Goal: Task Accomplishment & Management: Manage account settings

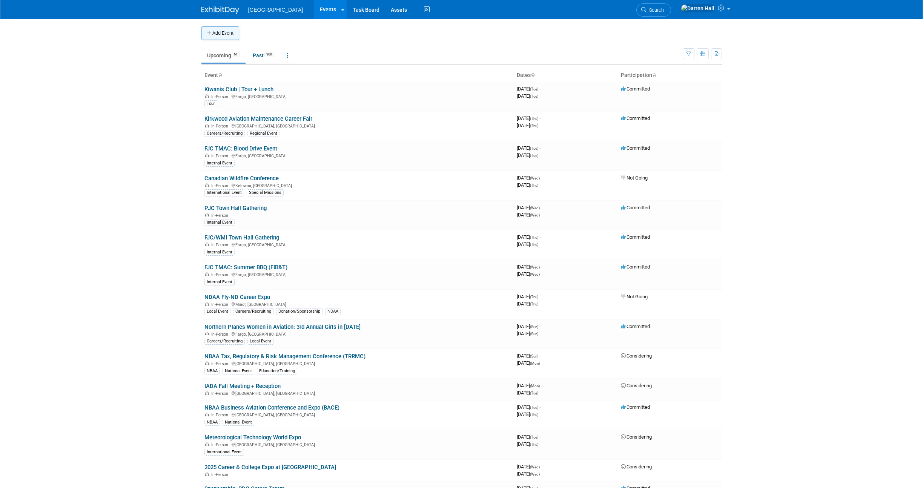
click at [225, 32] on button "Add Event" at bounding box center [220, 33] width 38 height 14
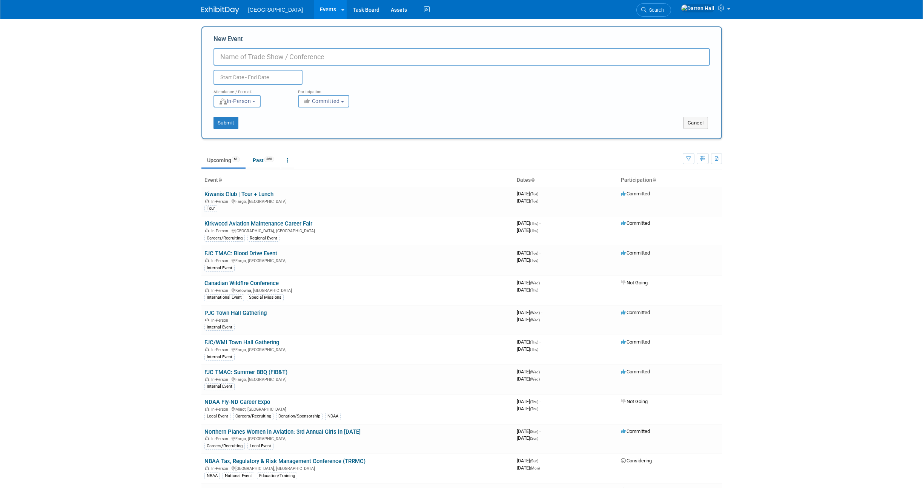
click at [264, 57] on input "New Event" at bounding box center [462, 56] width 497 height 17
type input "[PERSON_NAME][GEOGRAPHIC_DATA] - Junior Preview Day"
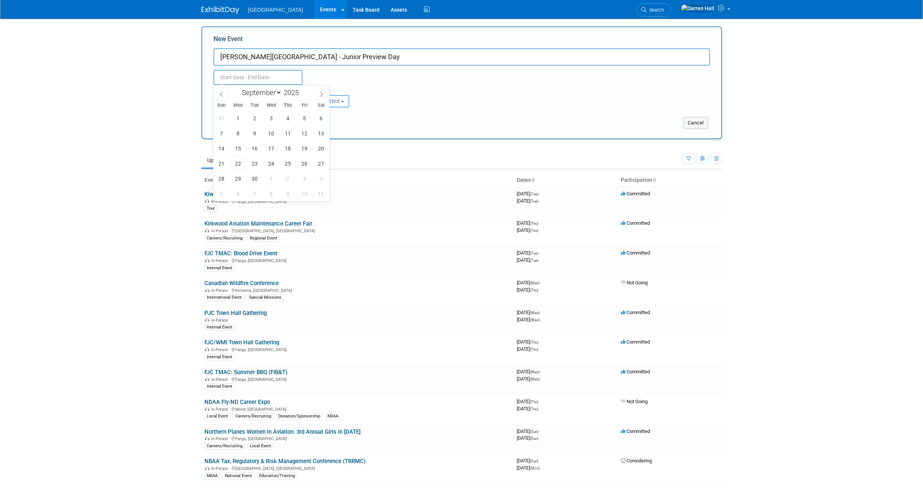
click at [241, 77] on input "text" at bounding box center [258, 77] width 89 height 15
click at [321, 94] on icon at bounding box center [321, 94] width 5 height 5
select select "9"
click at [276, 163] on span "22" at bounding box center [271, 163] width 15 height 15
click at [272, 165] on span "22" at bounding box center [271, 163] width 15 height 15
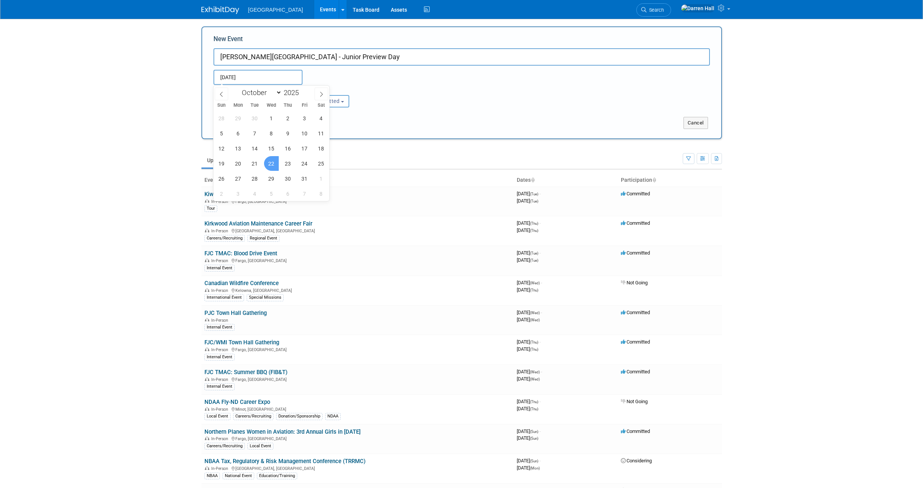
type input "Oct 22, 2025 to Oct 22, 2025"
click at [443, 121] on div "Submit Cancel" at bounding box center [461, 123] width 519 height 12
click at [234, 125] on button "Submit" at bounding box center [226, 123] width 25 height 12
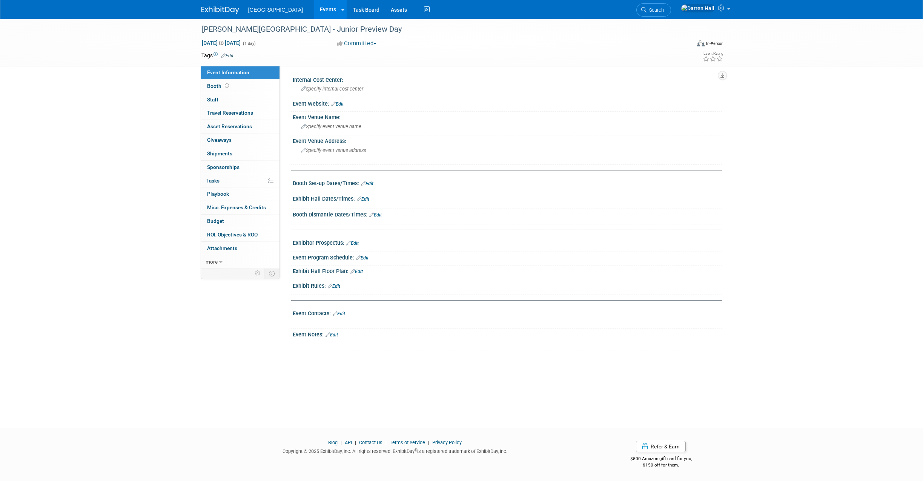
click at [219, 11] on img at bounding box center [220, 10] width 38 height 8
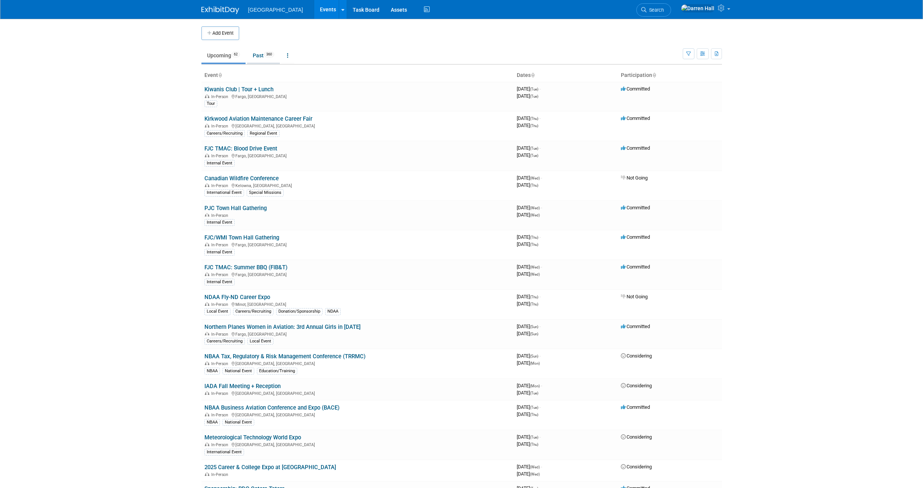
click at [258, 54] on link "Past 360" at bounding box center [263, 55] width 33 height 14
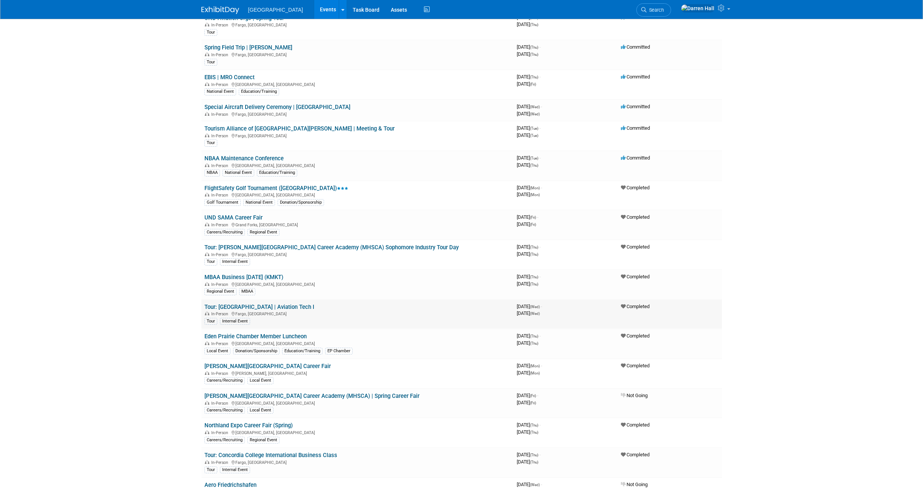
scroll to position [1996, 0]
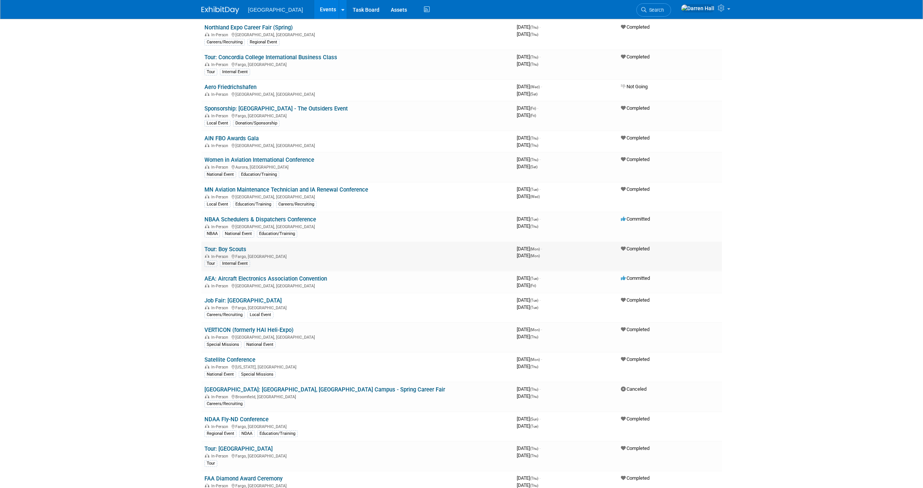
click at [231, 249] on link "Tour: Boy Scouts" at bounding box center [226, 249] width 42 height 7
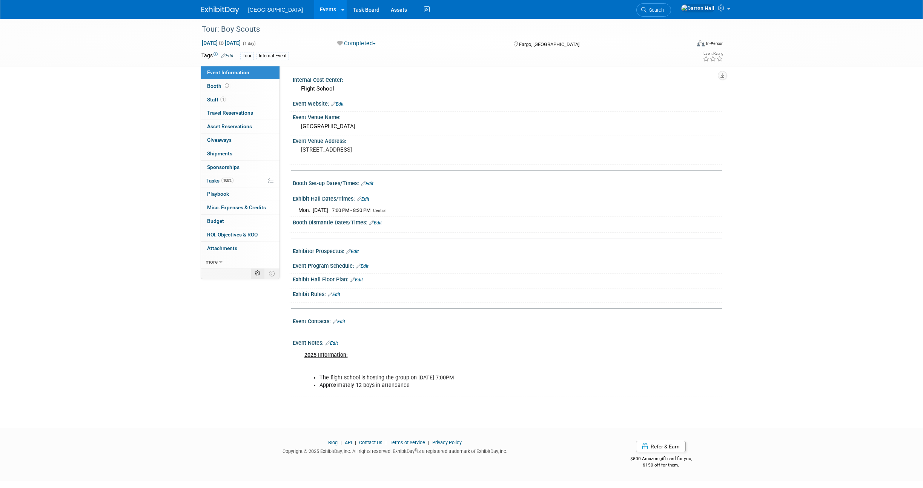
click at [256, 274] on icon at bounding box center [258, 274] width 6 height 6
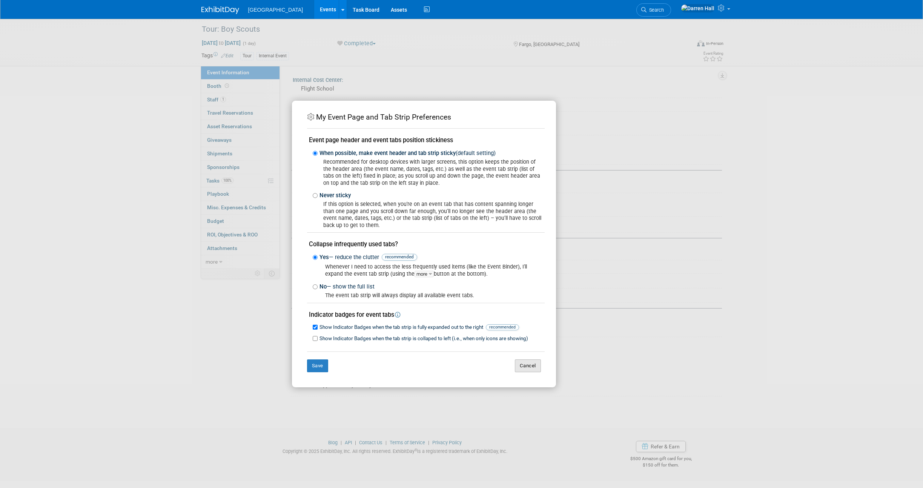
click at [535, 368] on button "Cancel" at bounding box center [528, 366] width 26 height 13
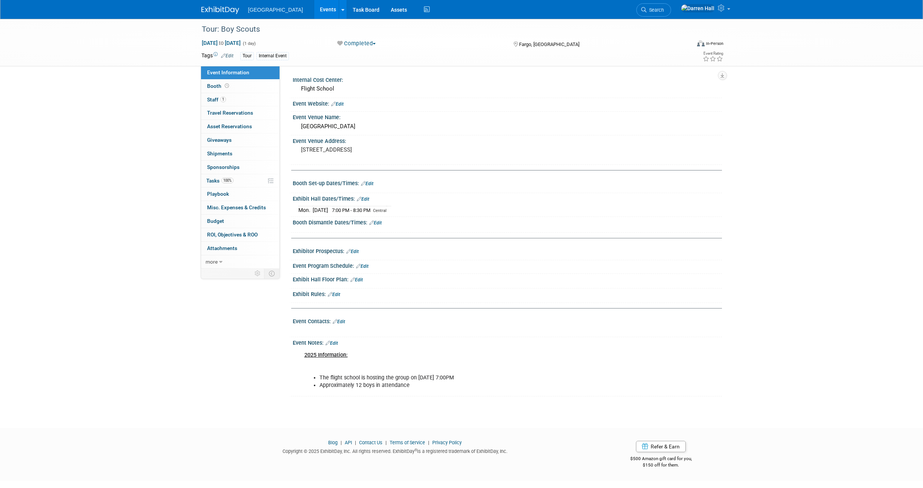
click at [314, 40] on div "Mar 24, 2025 to Mar 24, 2025 (1 day)" at bounding box center [262, 43] width 122 height 8
click at [232, 55] on link "Edit" at bounding box center [227, 55] width 12 height 5
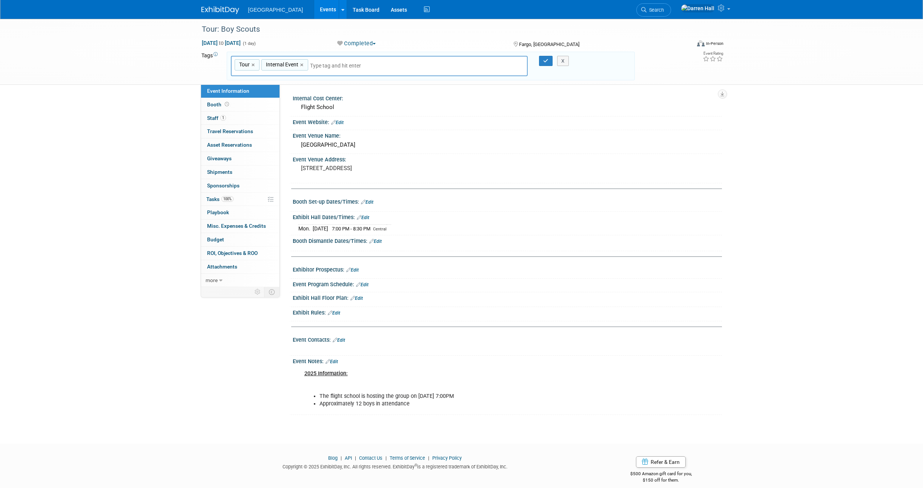
click at [154, 60] on div "Tour: Boy Scouts Mar 24, 2025 to Mar 24, 2025 (1 day) Mar 24, 2025 to Mar 24, 2…" at bounding box center [461, 52] width 923 height 66
click at [561, 61] on button "X" at bounding box center [563, 61] width 12 height 11
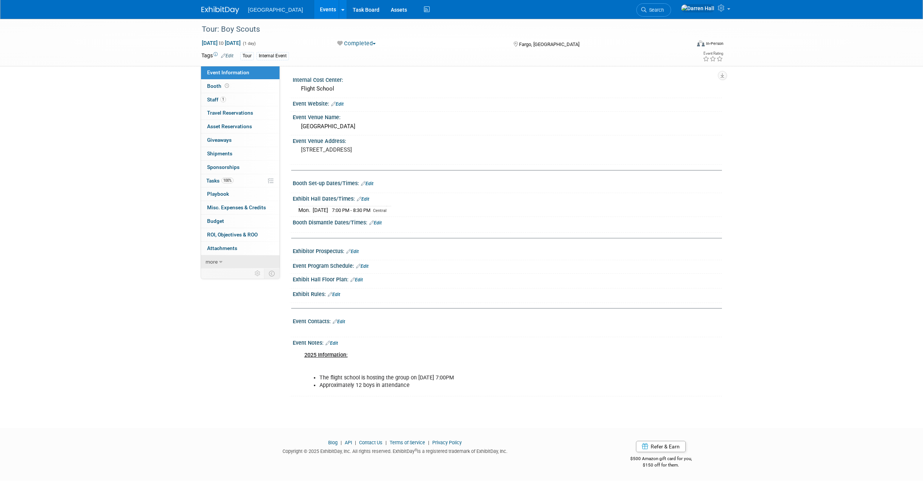
click at [217, 260] on span "more" at bounding box center [212, 262] width 12 height 6
click at [239, 288] on span "Copy/Duplicate Event" at bounding box center [232, 289] width 51 height 6
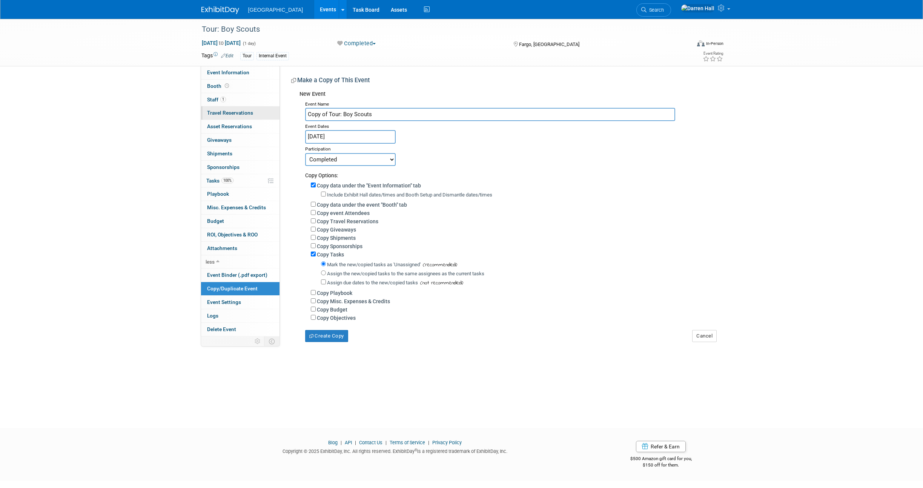
drag, startPoint x: 381, startPoint y: 114, endPoint x: 276, endPoint y: 110, distance: 105.0
click at [276, 110] on div "Event Information Event Info Booth Booth 1 Staff 1 Staff 0 Travel Reservations …" at bounding box center [462, 180] width 532 height 323
type input "Davies High School - Junior Preview Day"
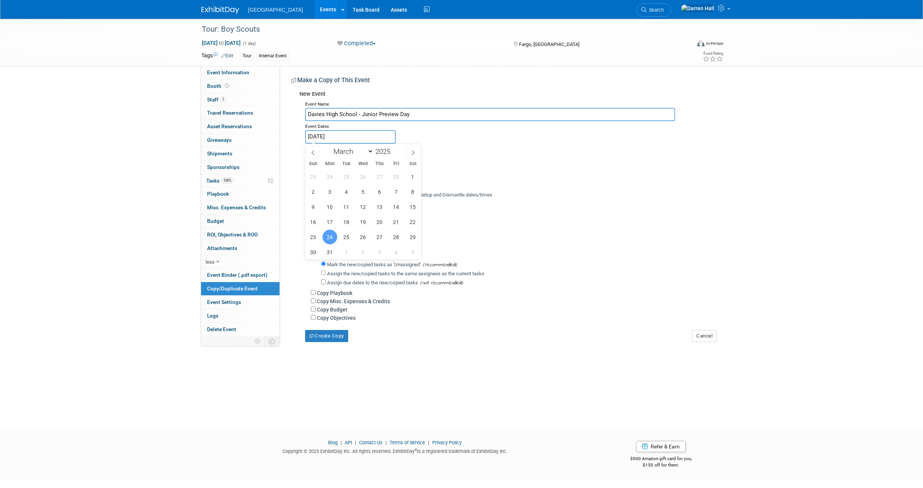
click at [337, 134] on input "Mar 24, 2025" at bounding box center [350, 136] width 91 height 13
click at [413, 152] on icon at bounding box center [413, 152] width 5 height 5
click at [413, 152] on icon at bounding box center [413, 153] width 3 height 5
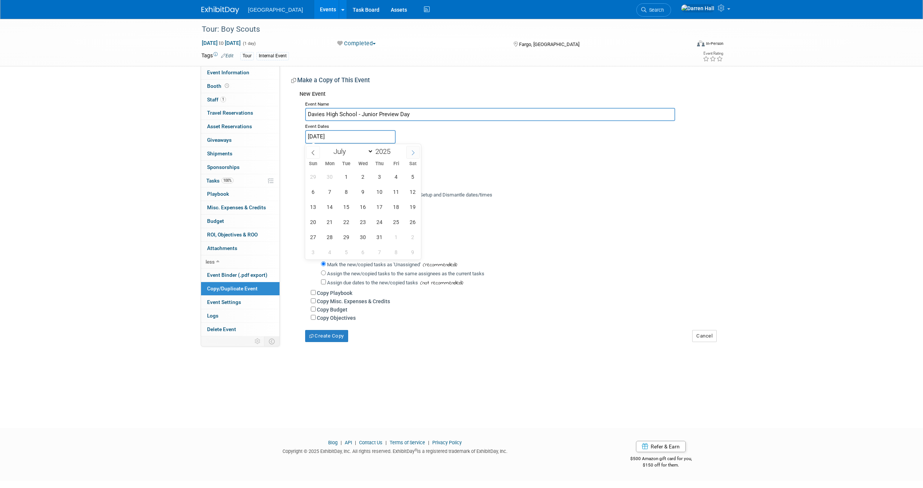
click at [413, 152] on icon at bounding box center [413, 153] width 3 height 5
select select "9"
click at [361, 222] on span "22" at bounding box center [363, 222] width 15 height 15
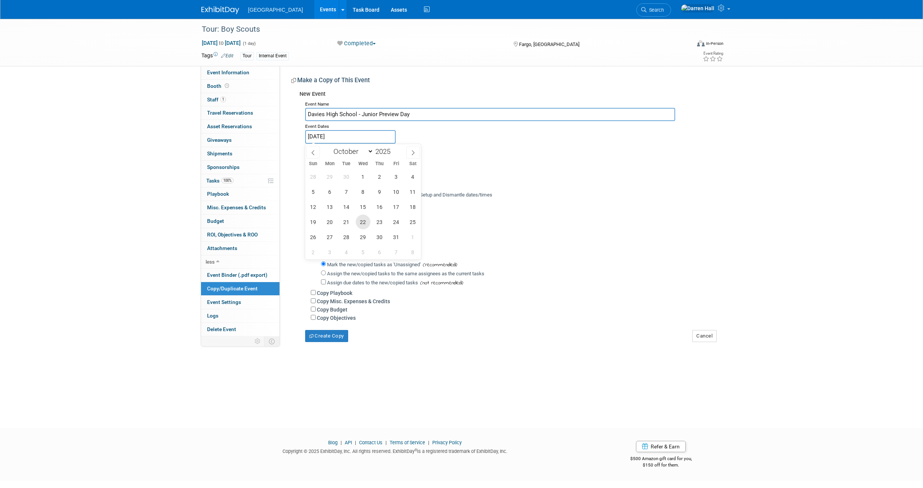
type input "Oct 22, 2025"
click at [356, 222] on span "22" at bounding box center [363, 222] width 15 height 15
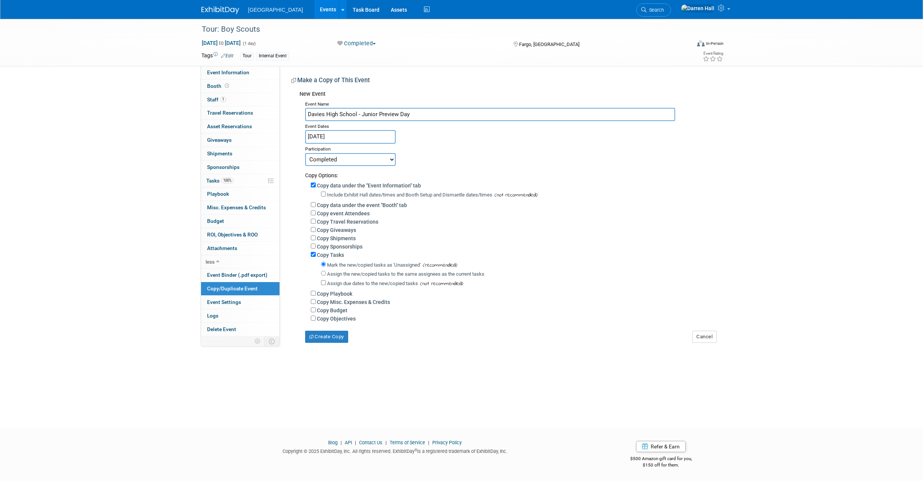
click at [390, 161] on select "Committed Considering Not Going Canceled Completed" at bounding box center [350, 159] width 91 height 13
select select "1"
click at [305, 153] on select "Committed Considering Not Going Canceled Completed" at bounding box center [350, 159] width 91 height 13
click at [331, 336] on button "Create Copy" at bounding box center [326, 337] width 43 height 12
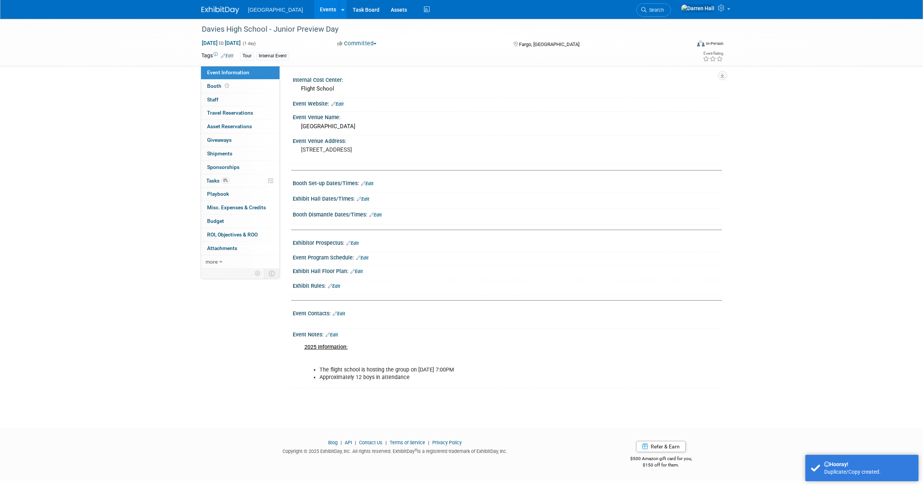
click at [219, 8] on img at bounding box center [220, 10] width 38 height 8
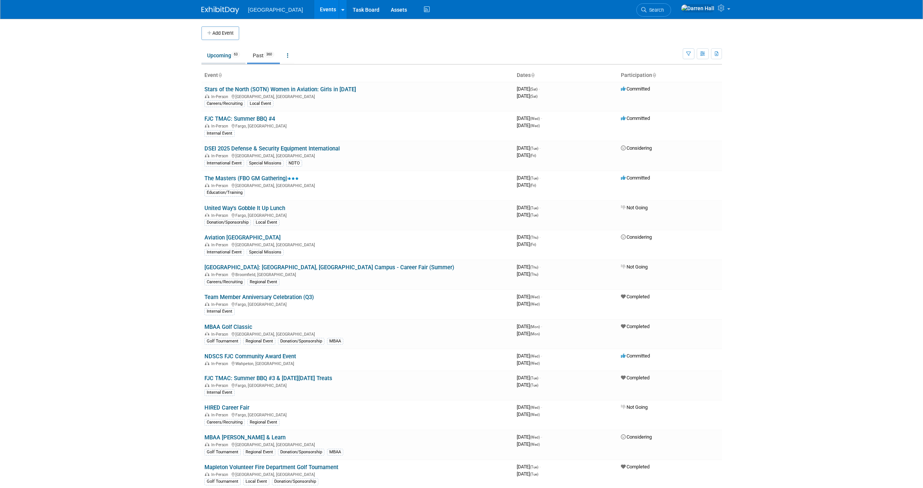
click at [223, 56] on link "Upcoming 63" at bounding box center [223, 55] width 44 height 14
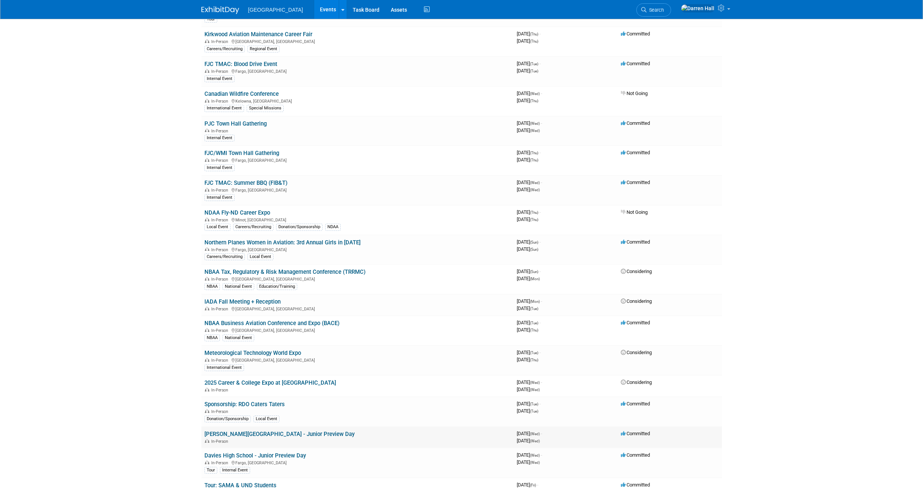
scroll to position [241, 0]
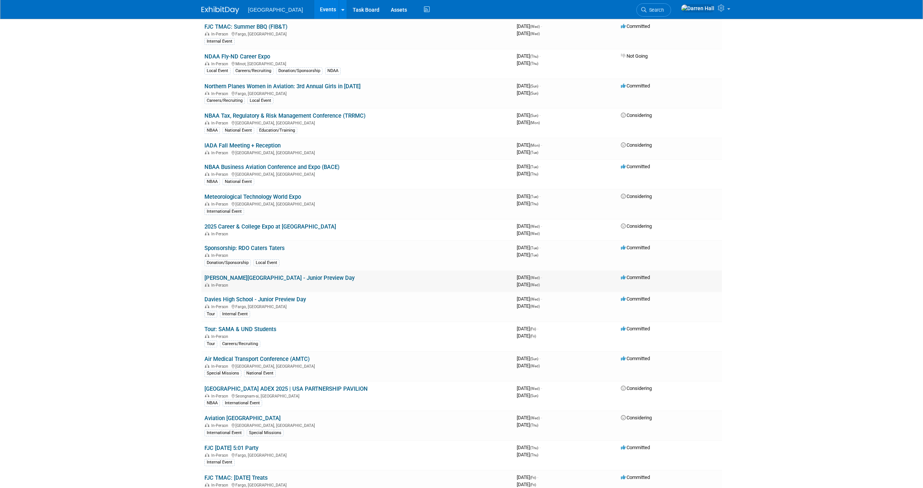
click at [295, 279] on link "[PERSON_NAME][GEOGRAPHIC_DATA] - Junior Preview Day" at bounding box center [280, 278] width 150 height 7
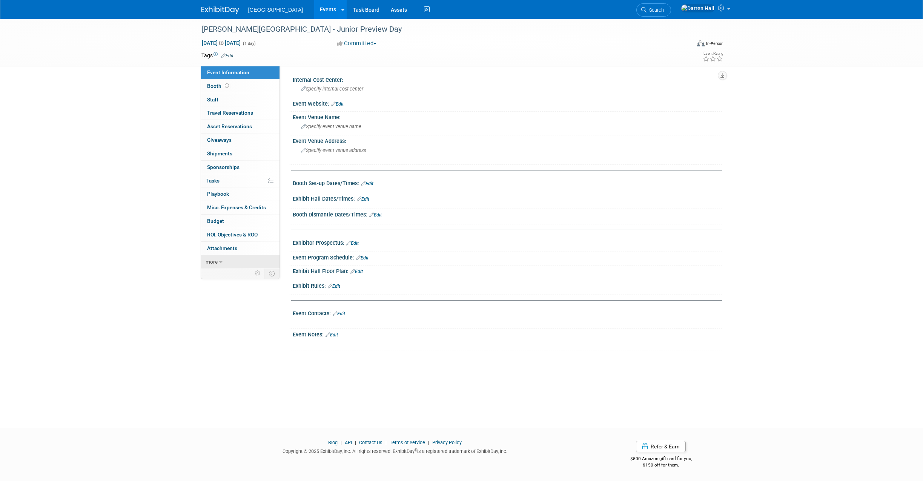
click at [221, 261] on icon at bounding box center [220, 262] width 3 height 5
click at [228, 329] on span "Delete Event" at bounding box center [221, 329] width 29 height 6
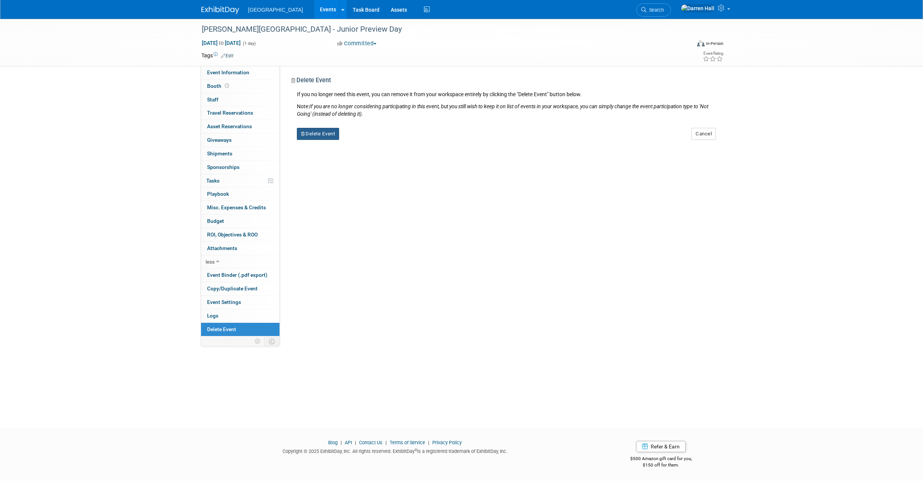
click at [322, 135] on button "Delete Event" at bounding box center [318, 134] width 43 height 12
click at [366, 141] on link "Yes" at bounding box center [366, 140] width 22 height 12
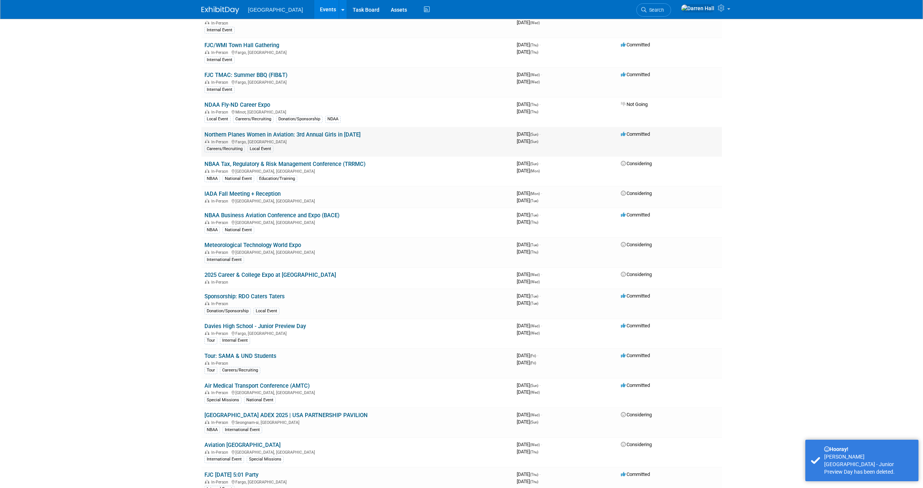
scroll to position [193, 0]
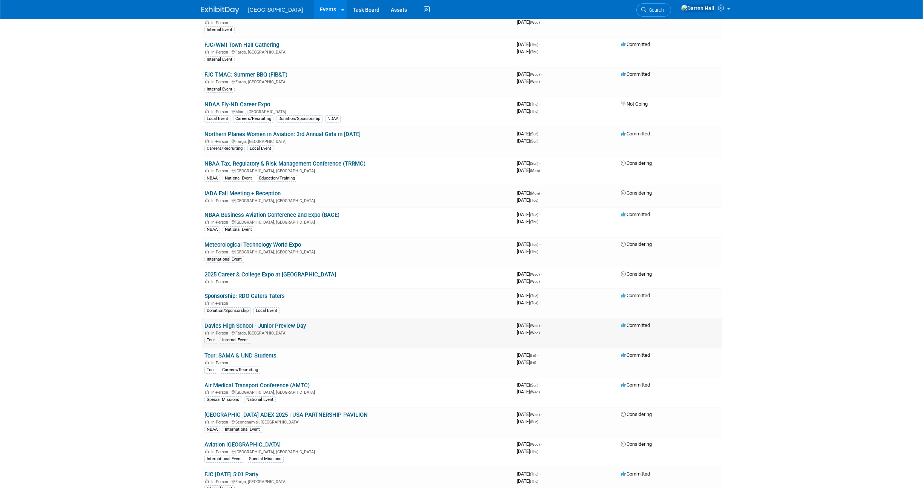
click at [242, 327] on link "Davies High School - Junior Preview Day" at bounding box center [256, 326] width 102 height 7
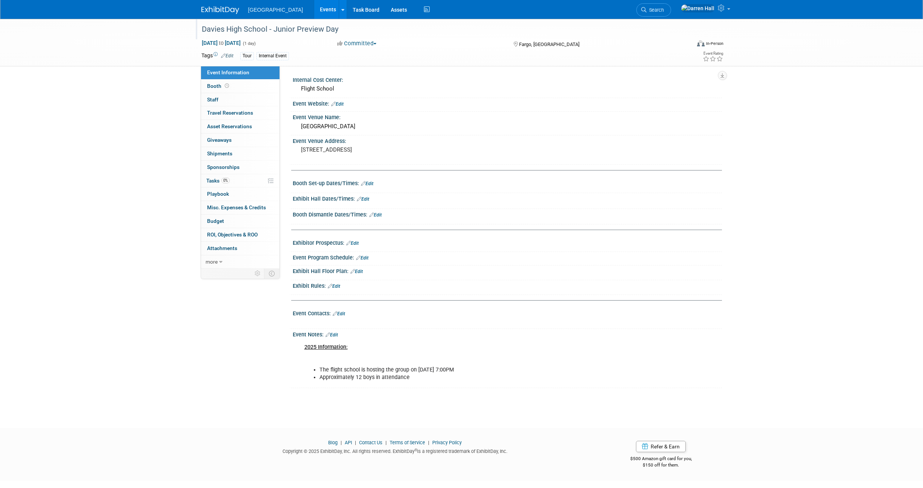
click at [205, 28] on div "Davies High School - Junior Preview Day" at bounding box center [439, 30] width 480 height 14
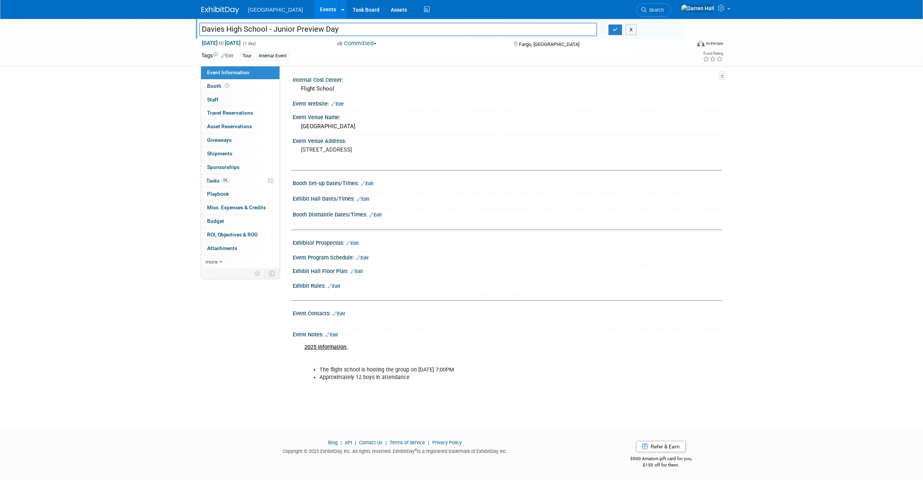
click at [202, 29] on input "Davies High School - Junior Preview Day" at bounding box center [398, 29] width 398 height 13
type input "Tour: [GEOGRAPHIC_DATA] - Junior Preview Day"
click at [615, 31] on icon "button" at bounding box center [615, 29] width 5 height 5
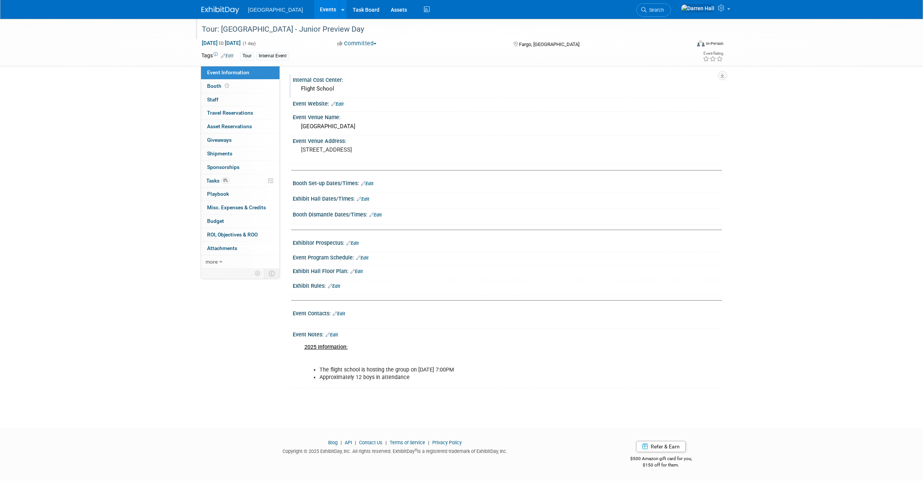
click at [332, 89] on div "Flight School" at bounding box center [507, 89] width 418 height 12
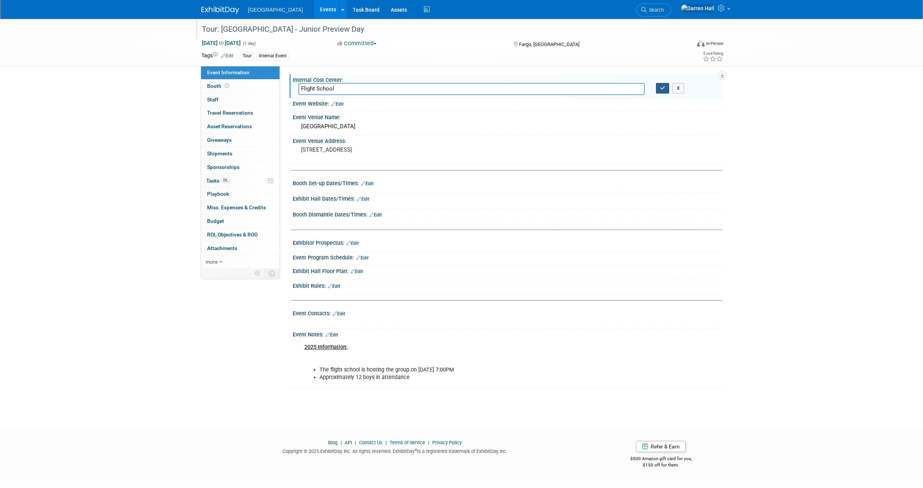
click at [662, 91] on button "button" at bounding box center [663, 88] width 14 height 11
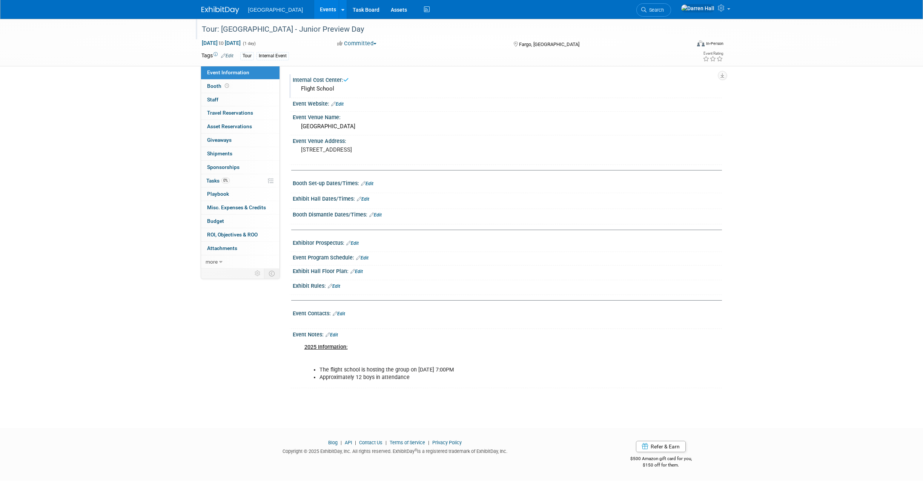
click at [85, 57] on div "Tour: Davies High School - Junior Preview Day Oct 22, 2025 to Oct 22, 2025 (1 d…" at bounding box center [461, 43] width 923 height 48
click at [215, 9] on img at bounding box center [220, 10] width 38 height 8
